Goal: Task Accomplishment & Management: Manage account settings

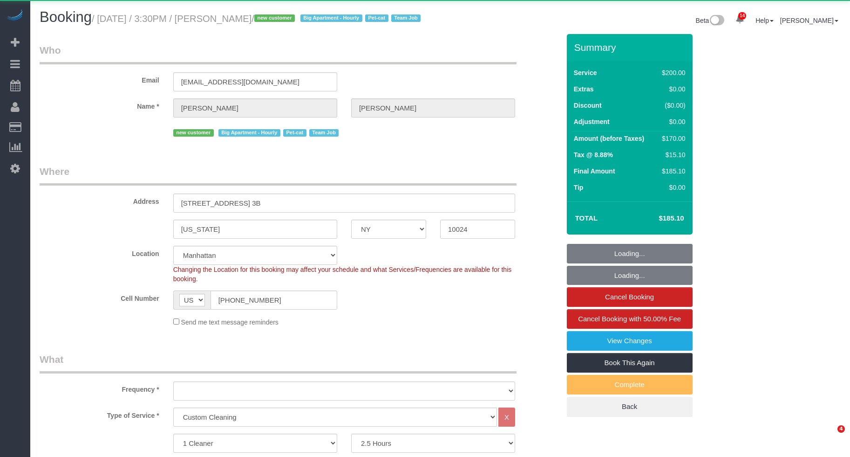
select select "NY"
select select "150"
select select "object:893"
select select "string:stripe-pm_1S2x4Y4VGloSiKo7I9q49Hh7"
select select "object:897"
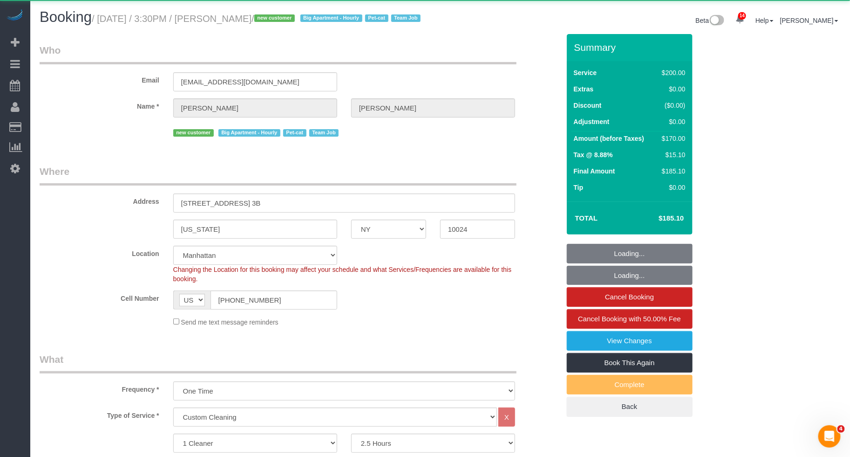
select select "number:56"
select select "number:68"
select select "number:14"
select select "number:5"
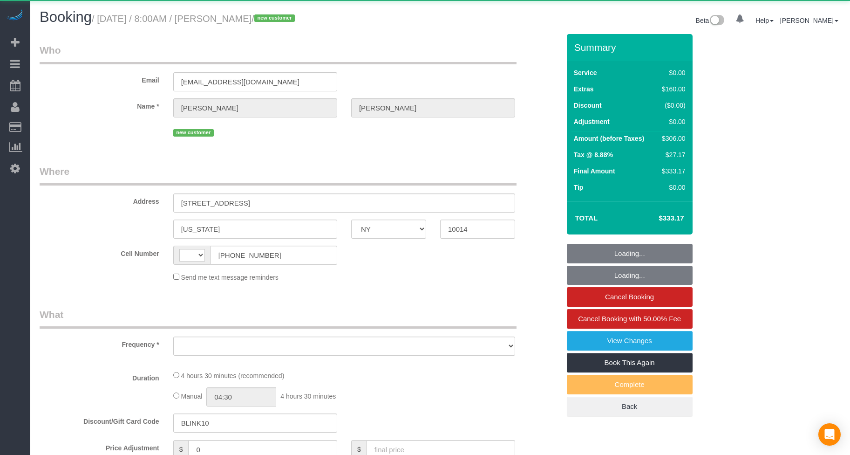
select select "NY"
select select "string:[GEOGRAPHIC_DATA]"
select select "object:744"
select select "2"
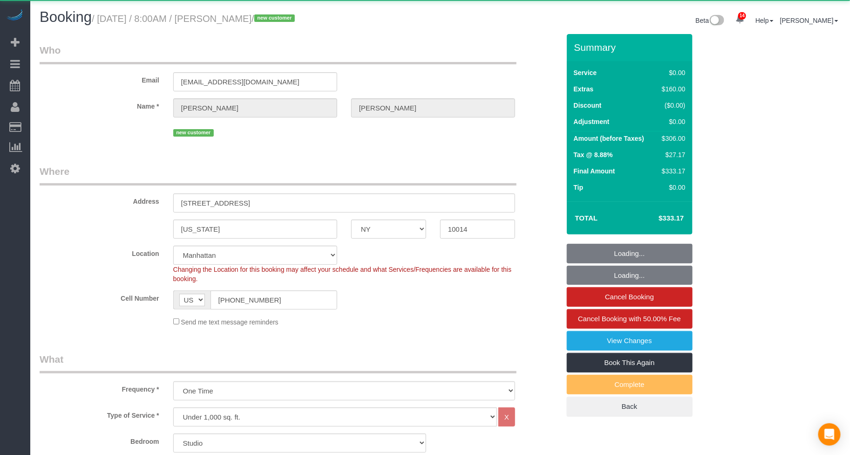
select select "object:853"
select select "string:stripe-pm_1S55sW4VGloSiKo7xbRhOOUf"
select select "spot1"
select select "number:89"
select select "number:90"
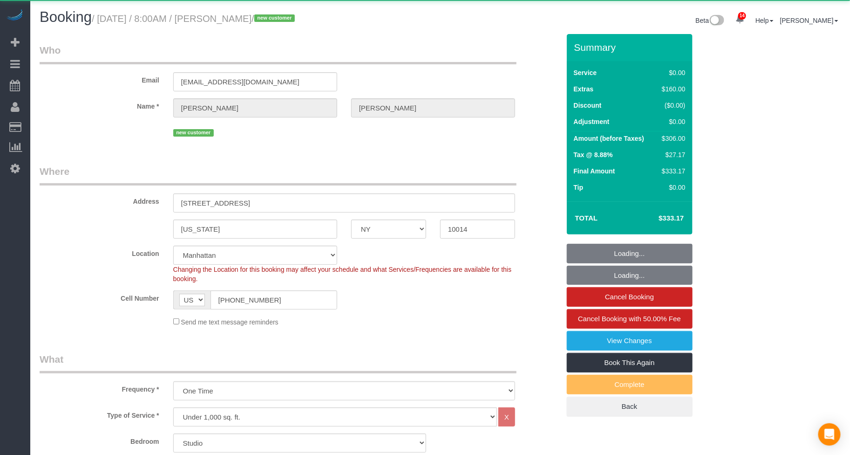
select select "number:13"
select select "number:5"
select select "2"
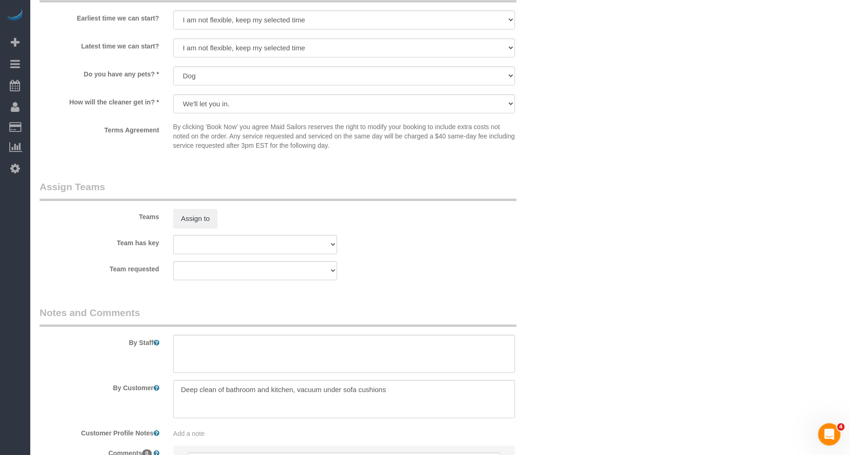
scroll to position [930, 0]
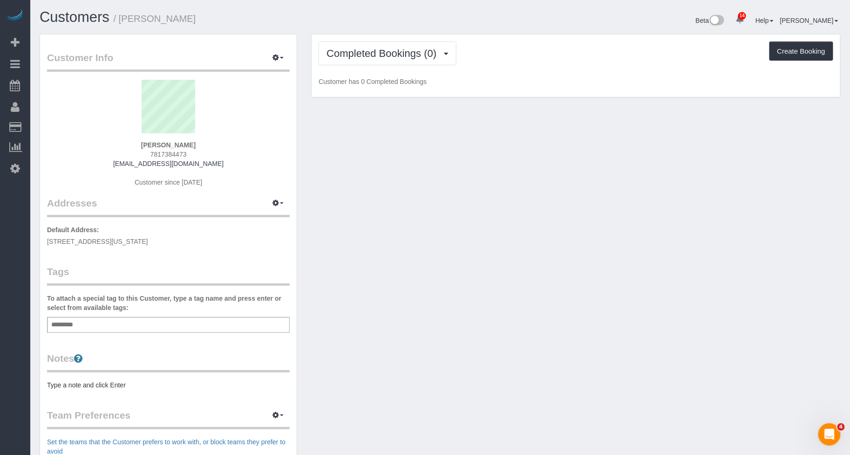
drag, startPoint x: 203, startPoint y: 238, endPoint x: 43, endPoint y: 239, distance: 159.8
click at [43, 239] on div "Customer Info Edit Contact Info Send Message Email Preferences Special Sales Ta…" at bounding box center [168, 336] width 257 height 605
copy span "666 Greenwich Street, Apt 618, New York, NY 10014"
click at [361, 54] on span "Completed Bookings (0)" at bounding box center [384, 54] width 115 height 12
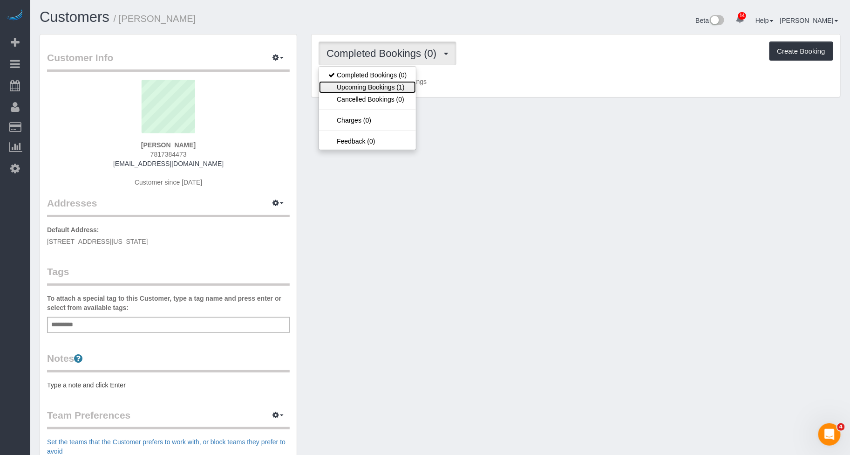
click at [363, 86] on link "Upcoming Bookings (1)" at bounding box center [367, 87] width 97 height 12
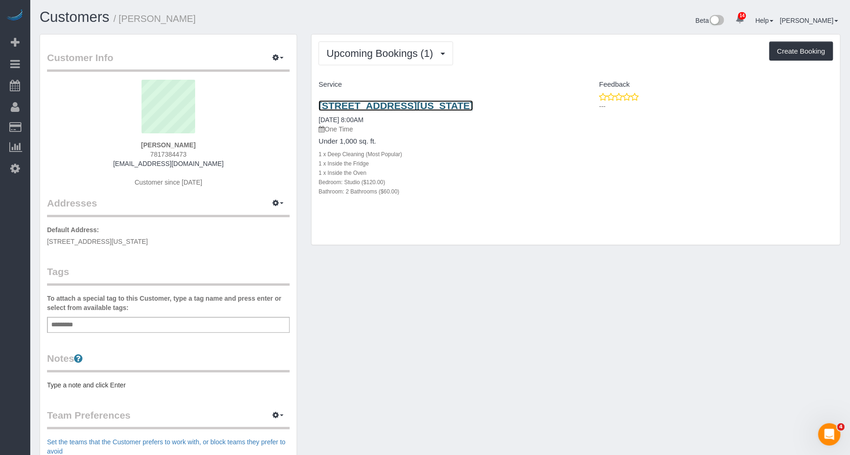
click at [393, 107] on link "666 Greenwich Street, Apt 618, New York, NY 10014" at bounding box center [396, 105] width 155 height 11
click at [166, 321] on div "Add a tag" at bounding box center [168, 325] width 243 height 16
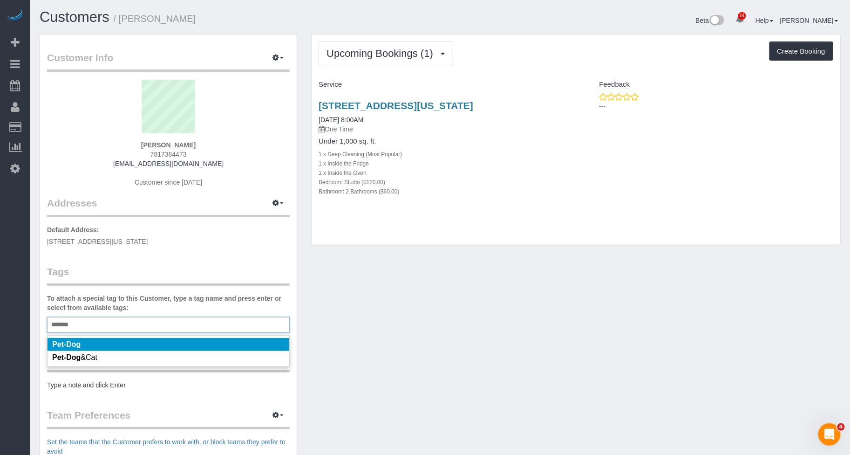
type input "*******"
click at [119, 344] on li "Pet-Dog" at bounding box center [169, 344] width 242 height 13
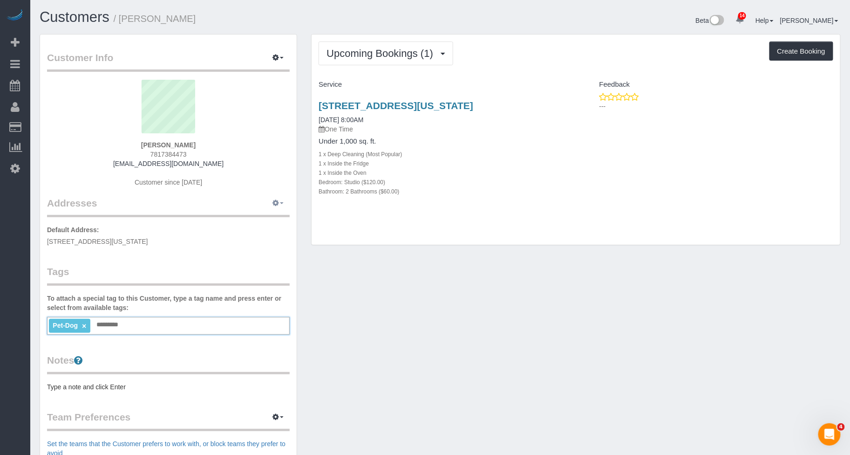
click at [285, 205] on button "button" at bounding box center [278, 203] width 23 height 14
click at [265, 219] on button "Manage Addresses" at bounding box center [251, 220] width 75 height 13
select select "NY"
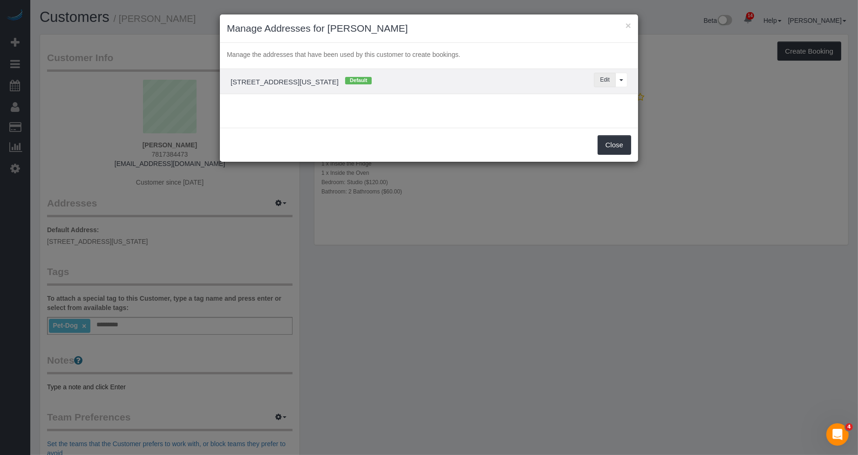
click at [601, 80] on button "Edit" at bounding box center [605, 80] width 22 height 14
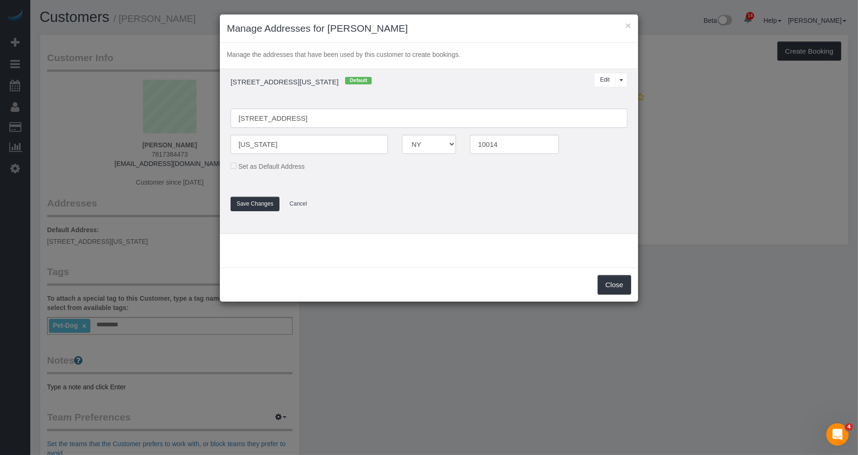
click at [323, 119] on input "[STREET_ADDRESS]" at bounding box center [429, 118] width 397 height 19
type input "666 Greenwich Street, Apt.618"
drag, startPoint x: 365, startPoint y: 205, endPoint x: 291, endPoint y: 207, distance: 74.1
click at [334, 203] on fieldset "666 Greenwich Street, Apt.618 New York AK AL AR AZ CA CO CT DC DE FL GA HI IA I…" at bounding box center [429, 155] width 411 height 112
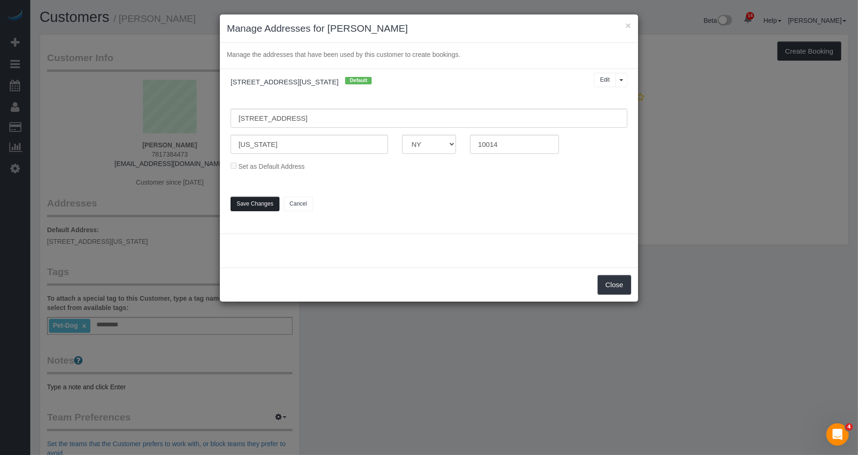
click at [269, 207] on button "Save Changes" at bounding box center [255, 204] width 49 height 14
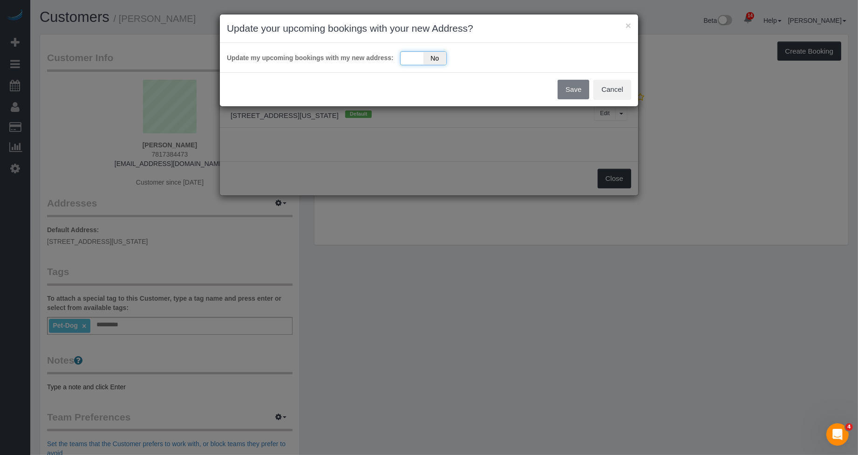
click at [441, 54] on span "No" at bounding box center [435, 58] width 23 height 13
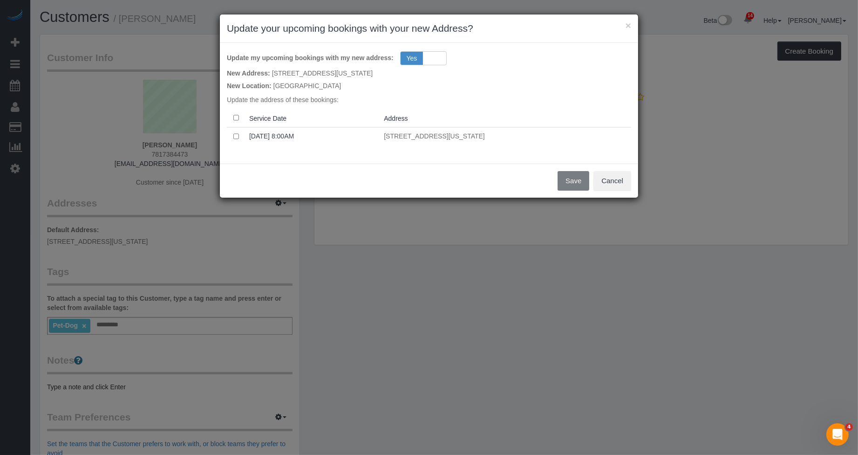
click at [236, 121] on th at bounding box center [236, 118] width 19 height 18
drag, startPoint x: 566, startPoint y: 181, endPoint x: 705, endPoint y: 73, distance: 176.3
click at [566, 180] on button "Save" at bounding box center [574, 181] width 32 height 20
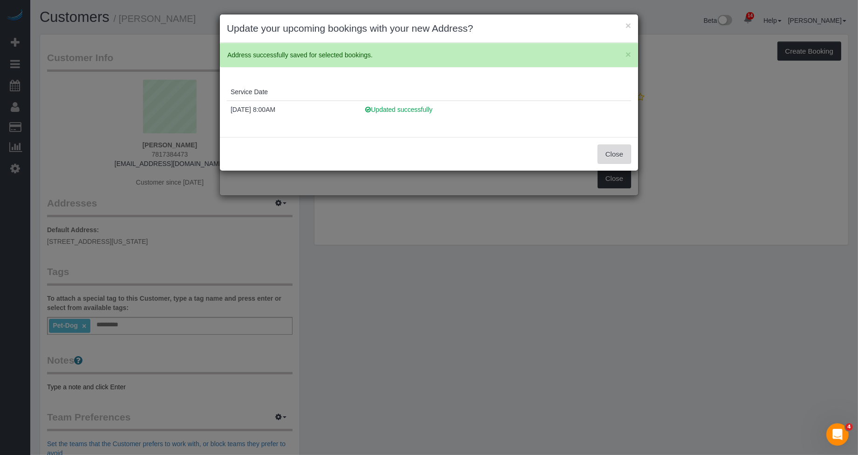
click at [608, 151] on button "Close" at bounding box center [615, 154] width 34 height 20
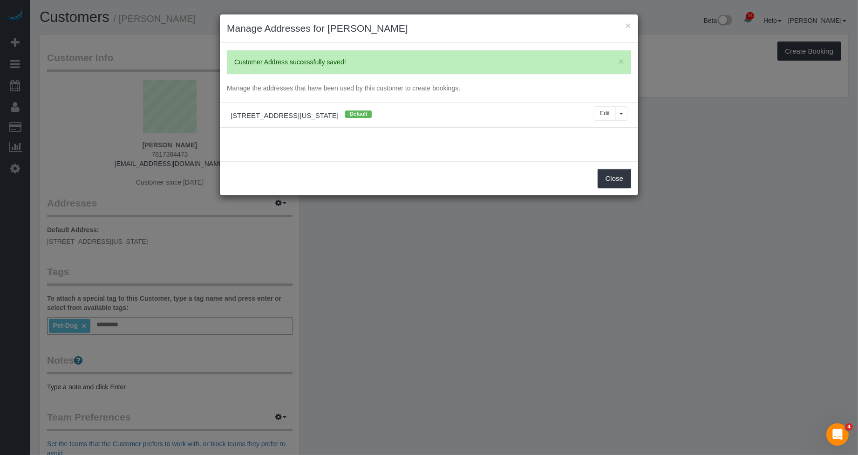
click at [616, 175] on div "× Update your upcoming bookings with your new Address? × Address successfully s…" at bounding box center [429, 227] width 858 height 455
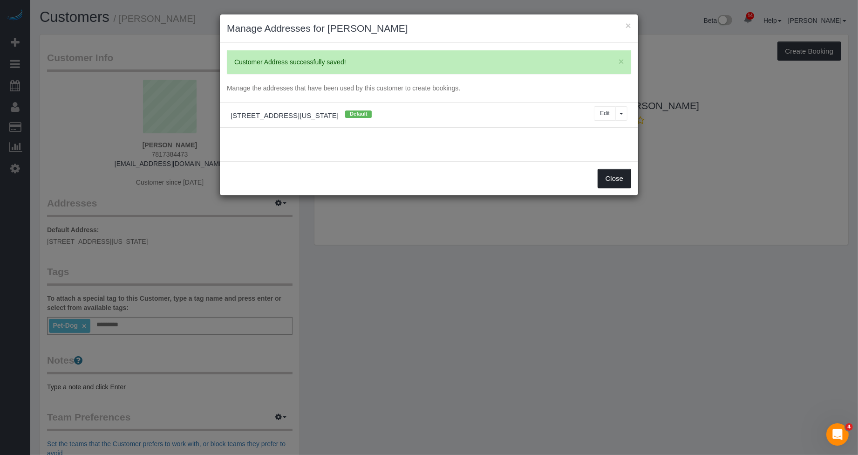
drag, startPoint x: 617, startPoint y: 178, endPoint x: 694, endPoint y: 101, distance: 108.7
click at [619, 177] on button "Close" at bounding box center [615, 179] width 34 height 20
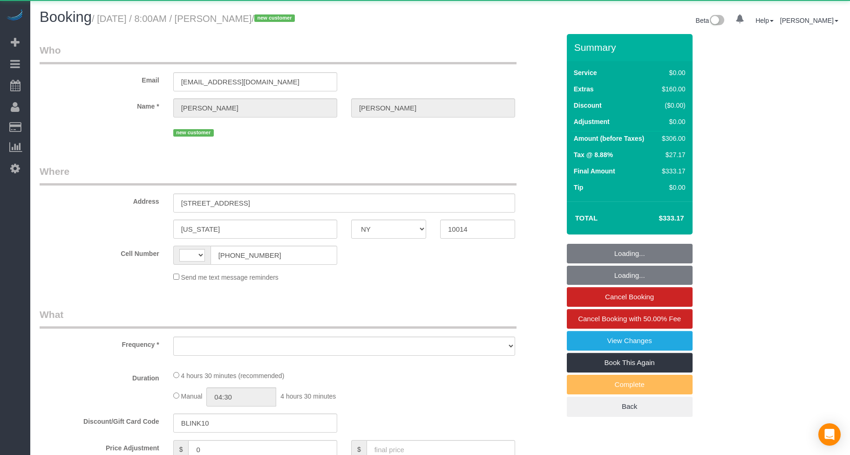
select select "NY"
select select "string:[GEOGRAPHIC_DATA]"
select select "object:744"
select select "number:89"
select select "number:90"
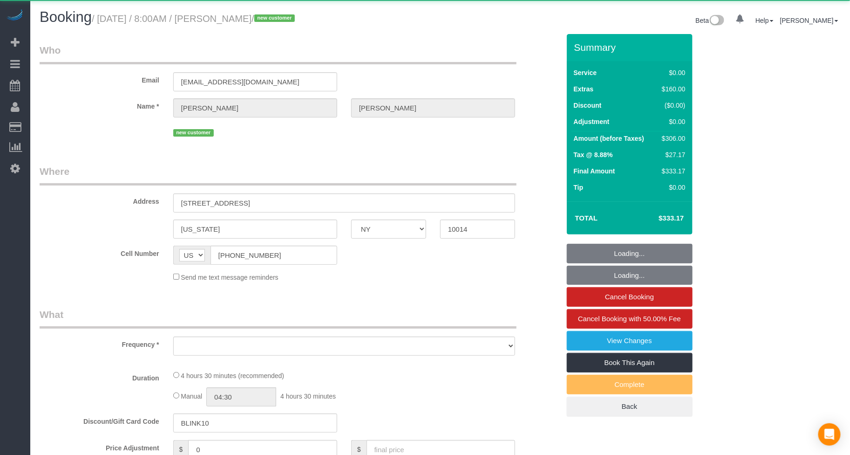
select select "number:13"
select select "number:5"
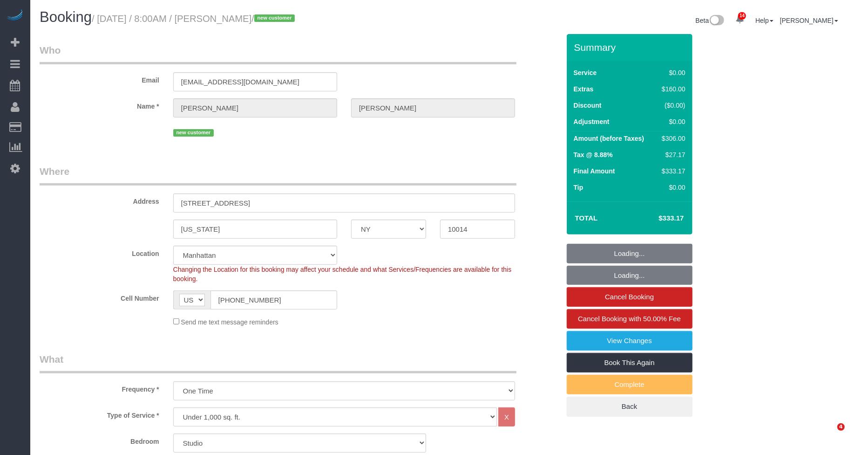
select select "object:1003"
select select "string:stripe-pm_1S55sW4VGloSiKo7xbRhOOUf"
select select "spot1"
select select "2"
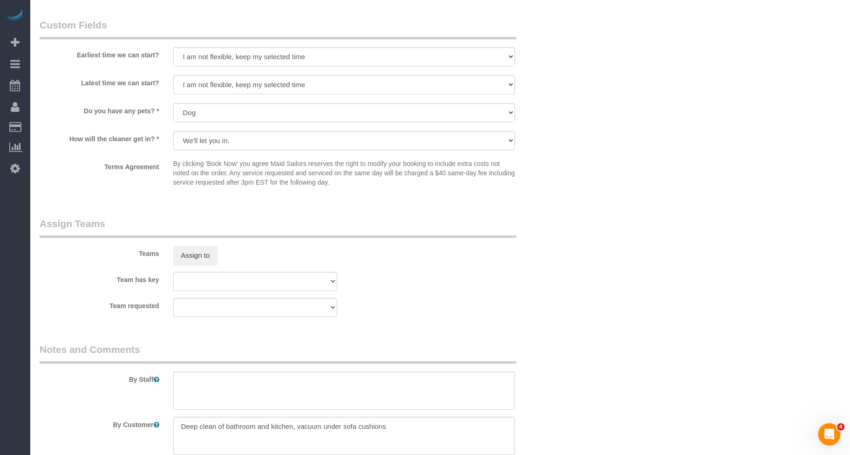
scroll to position [1159, 0]
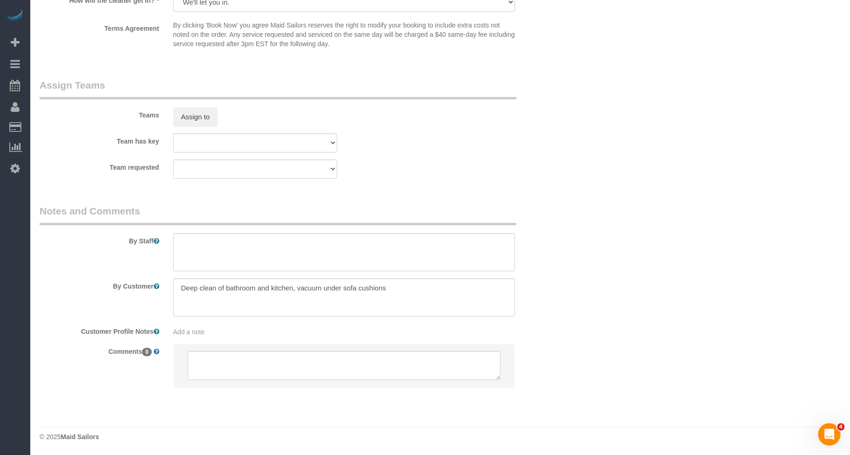
click at [191, 328] on span "Add a note" at bounding box center [189, 331] width 32 height 7
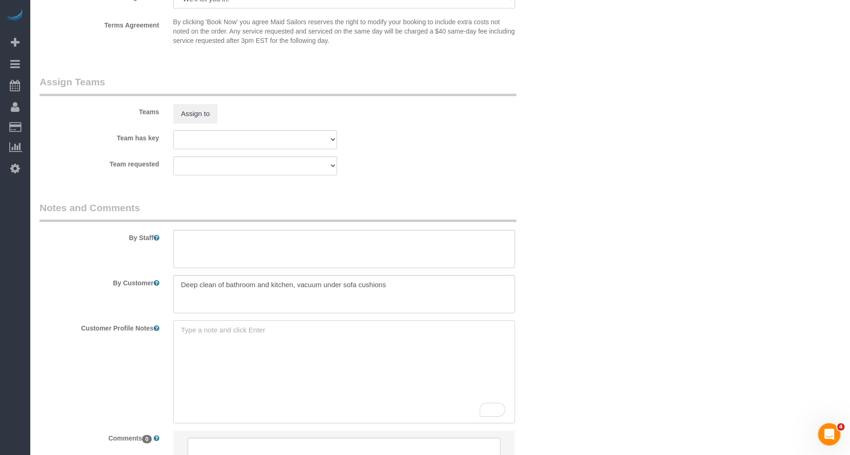
paste textarea "[URL][DOMAIN_NAME]"
type textarea "[URL][DOMAIN_NAME]"
click at [492, 207] on legend "Notes and Comments" at bounding box center [278, 211] width 477 height 21
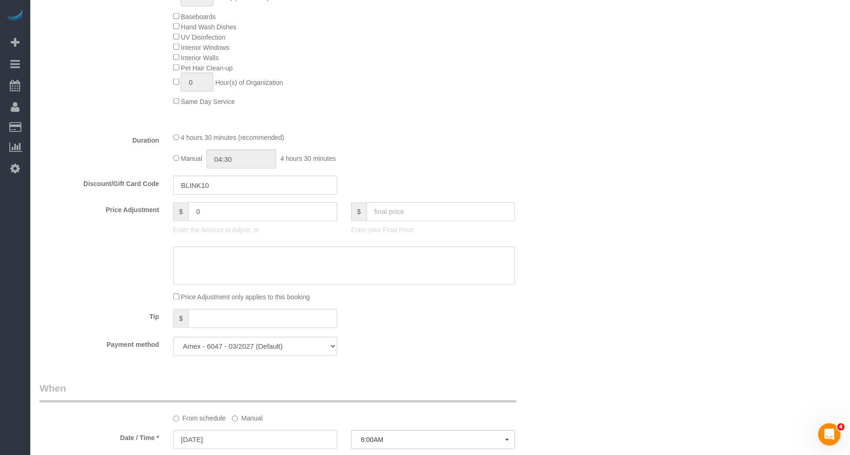
scroll to position [850, 0]
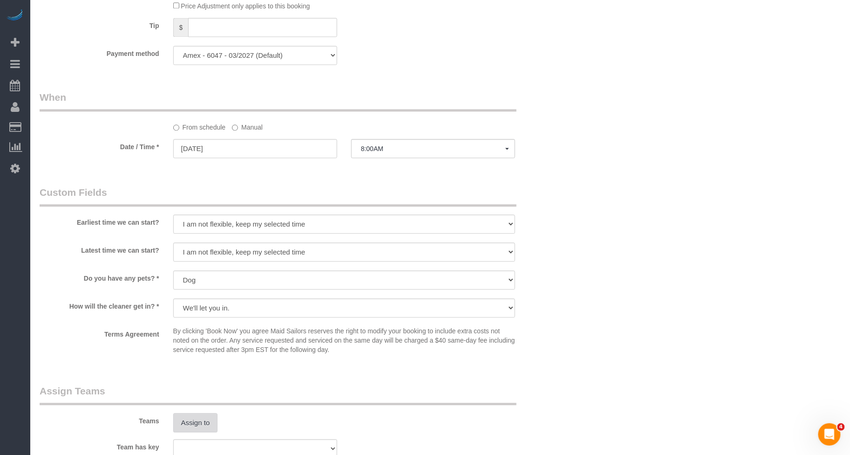
click at [198, 426] on button "Assign to" at bounding box center [195, 423] width 45 height 20
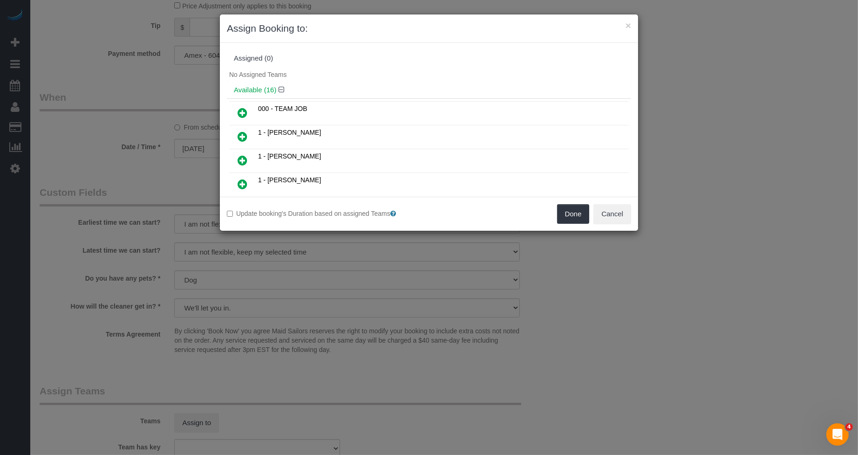
drag, startPoint x: 245, startPoint y: 182, endPoint x: 254, endPoint y: 181, distance: 9.9
click at [245, 182] on icon at bounding box center [243, 183] width 10 height 11
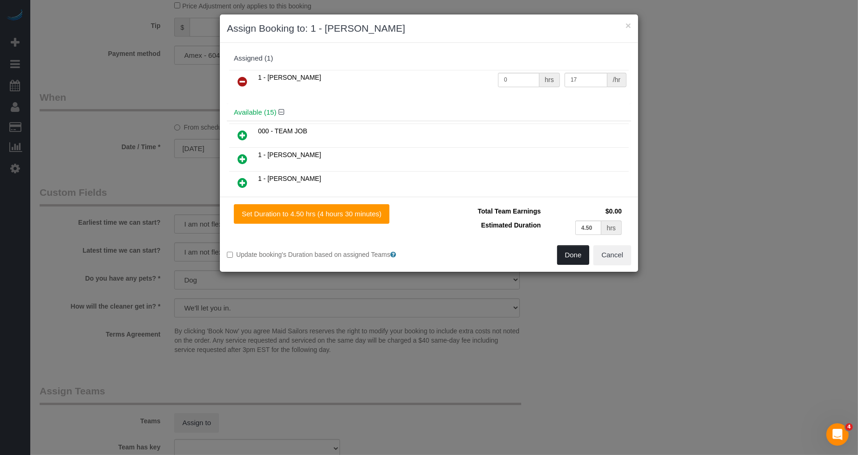
click at [561, 253] on button "Done" at bounding box center [573, 255] width 33 height 20
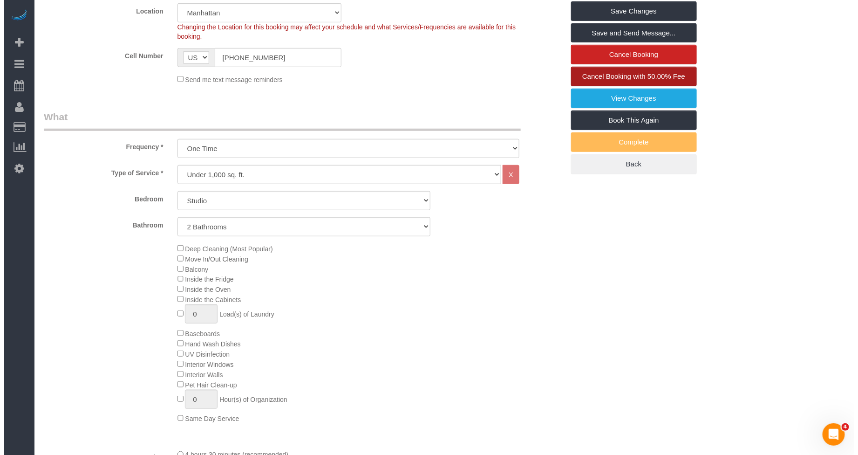
scroll to position [166, 0]
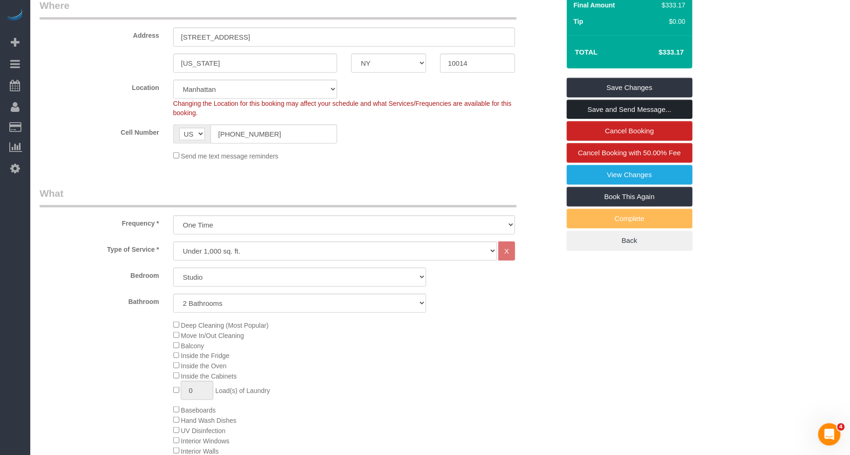
click at [635, 111] on link "Save and Send Message..." at bounding box center [630, 110] width 126 height 20
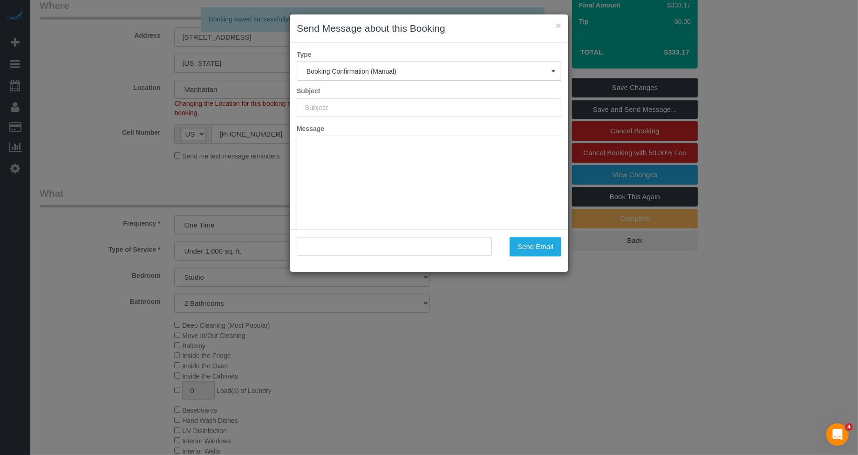
scroll to position [0, 0]
type input "Cleaning Confirmed for [DATE] 8:00am"
type input ""[PERSON_NAME]" <[EMAIL_ADDRESS][DOMAIN_NAME]>"
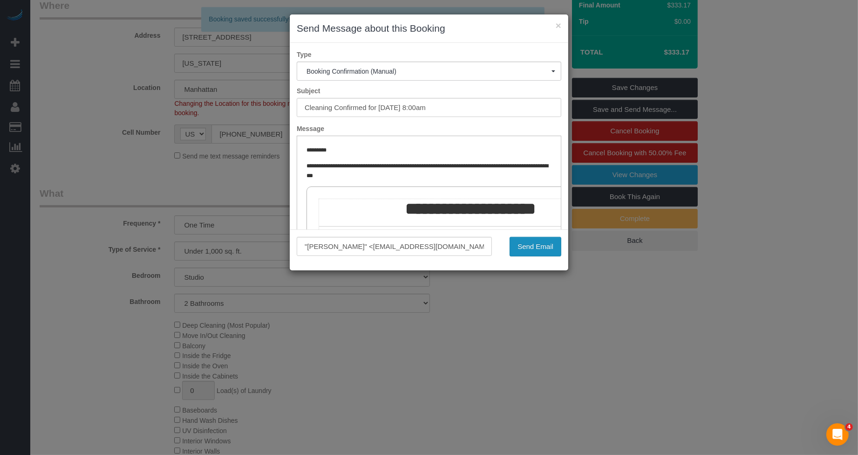
click at [535, 247] on button "Send Email" at bounding box center [536, 247] width 52 height 20
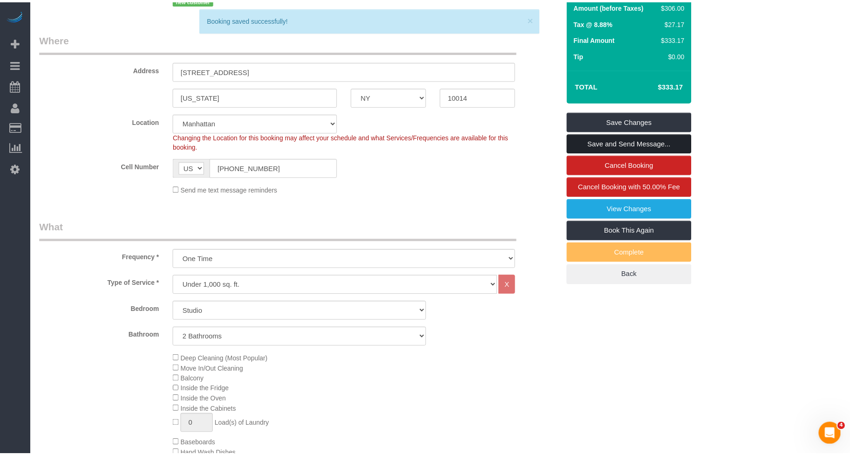
scroll to position [199, 0]
